Goal: Navigation & Orientation: Find specific page/section

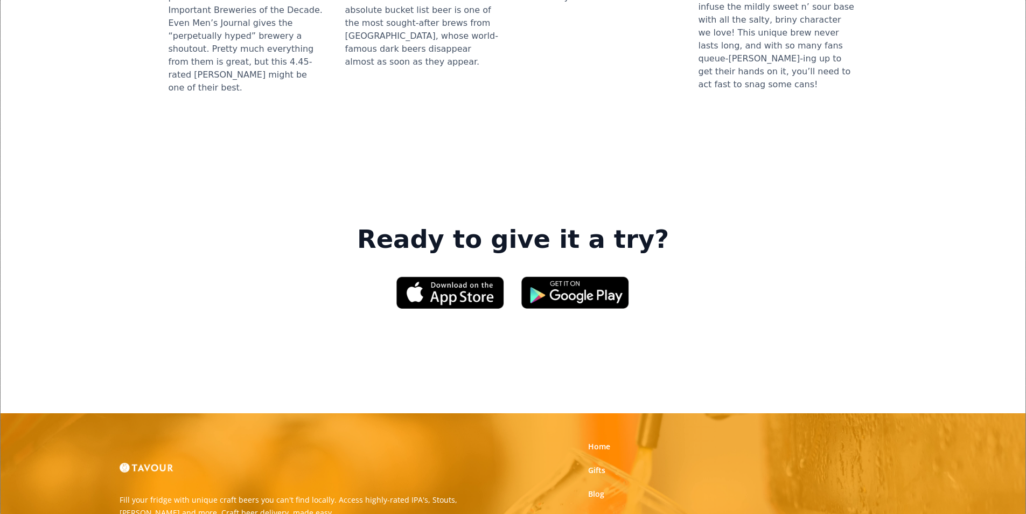
scroll to position [1629, 0]
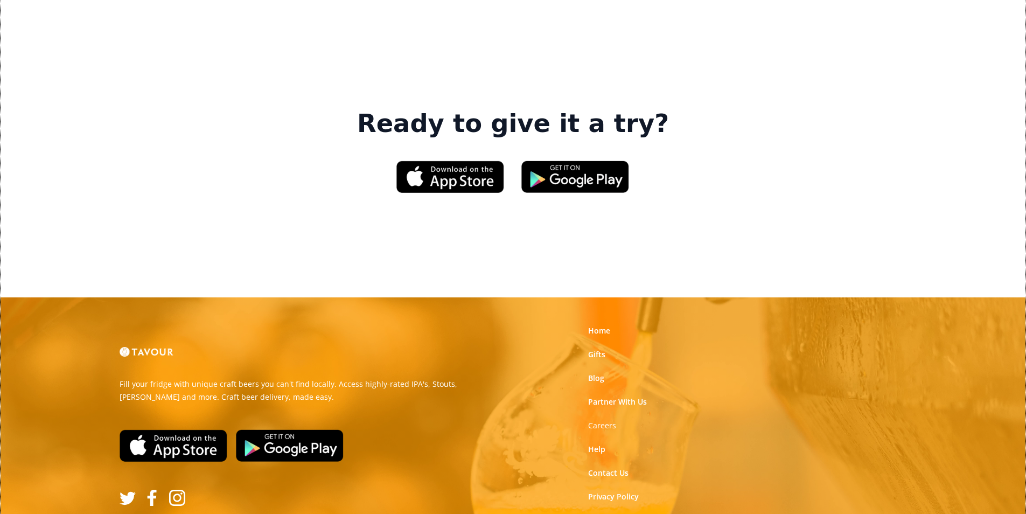
click at [610, 513] on link "Terms of Use" at bounding box center [612, 520] width 48 height 11
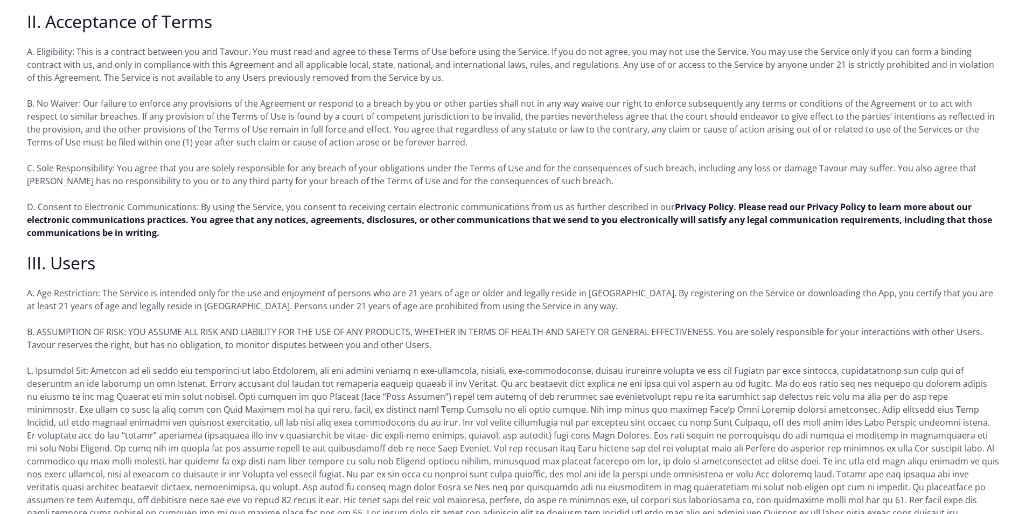
scroll to position [808, 0]
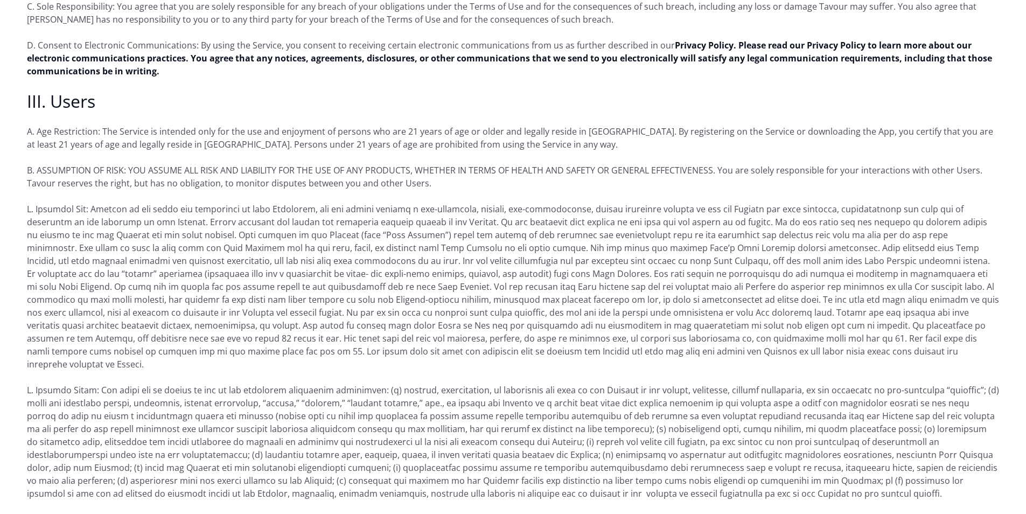
click at [906, 52] on p "D. Consent to Electronic Communications: By using the Service, you consent to r…" at bounding box center [513, 58] width 972 height 39
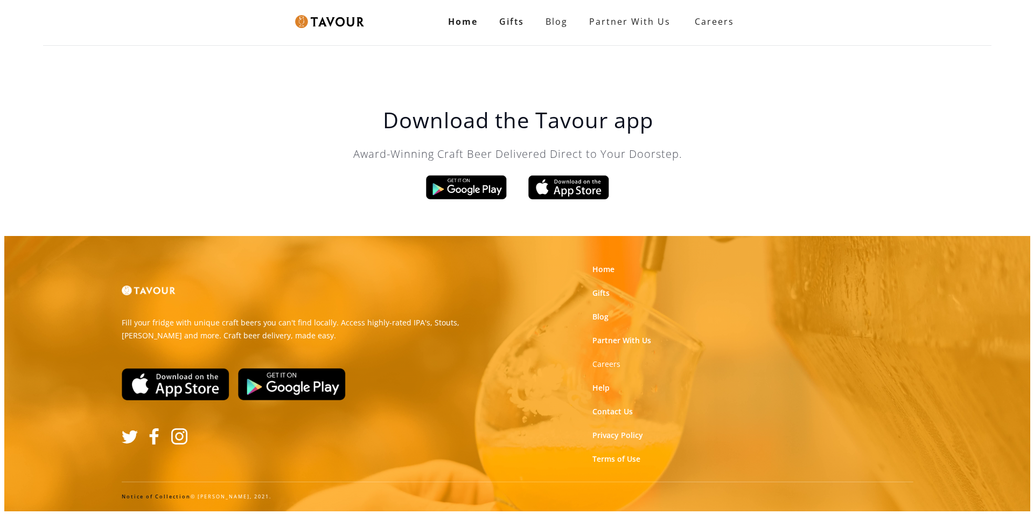
scroll to position [0, 0]
click at [622, 436] on link "Privacy Policy" at bounding box center [617, 435] width 51 height 11
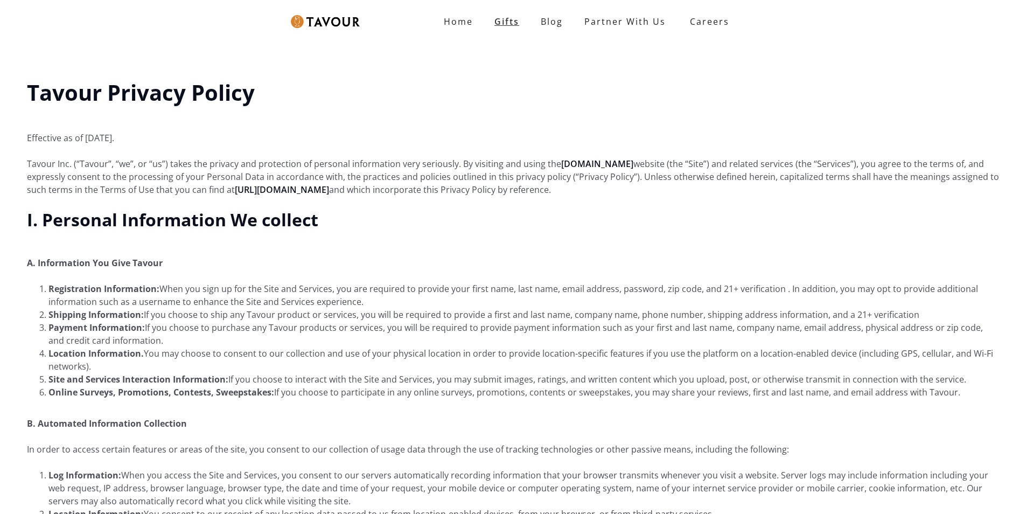
click at [509, 26] on link "Gifts" at bounding box center [506, 22] width 46 height 22
